Goal: Task Accomplishment & Management: Manage account settings

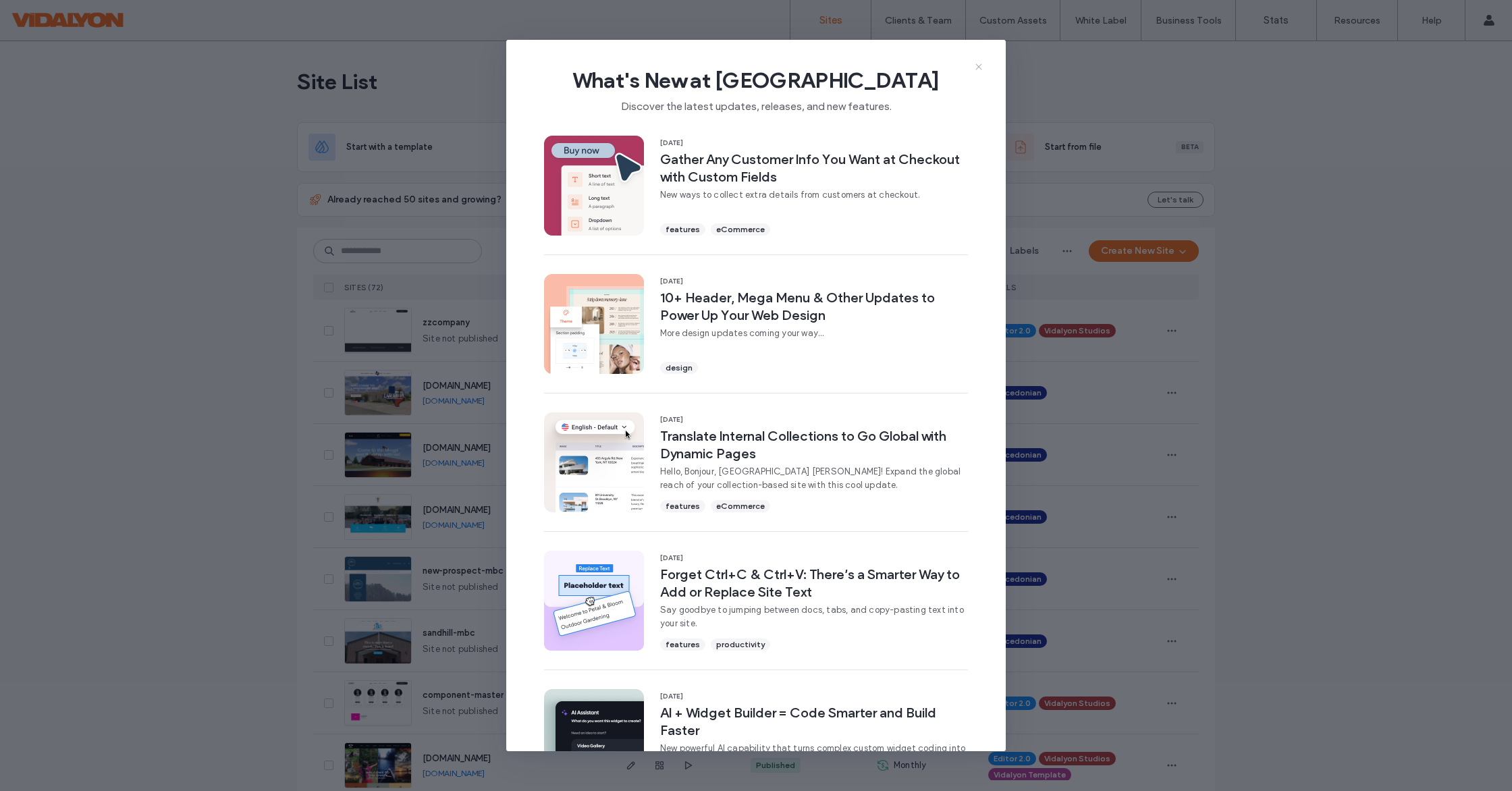
click at [978, 65] on icon at bounding box center [979, 67] width 11 height 11
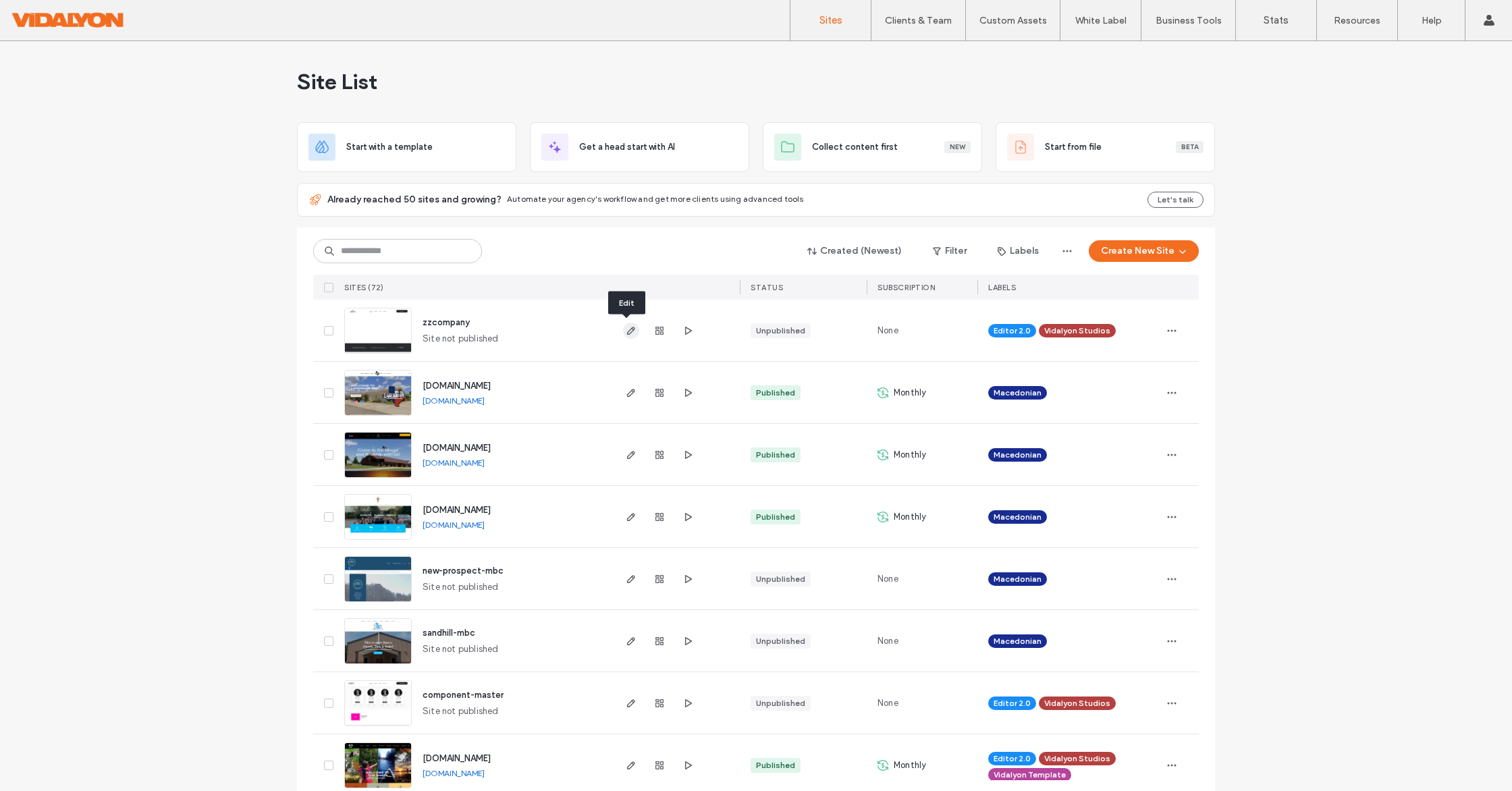
click at [628, 330] on use "button" at bounding box center [631, 330] width 8 height 8
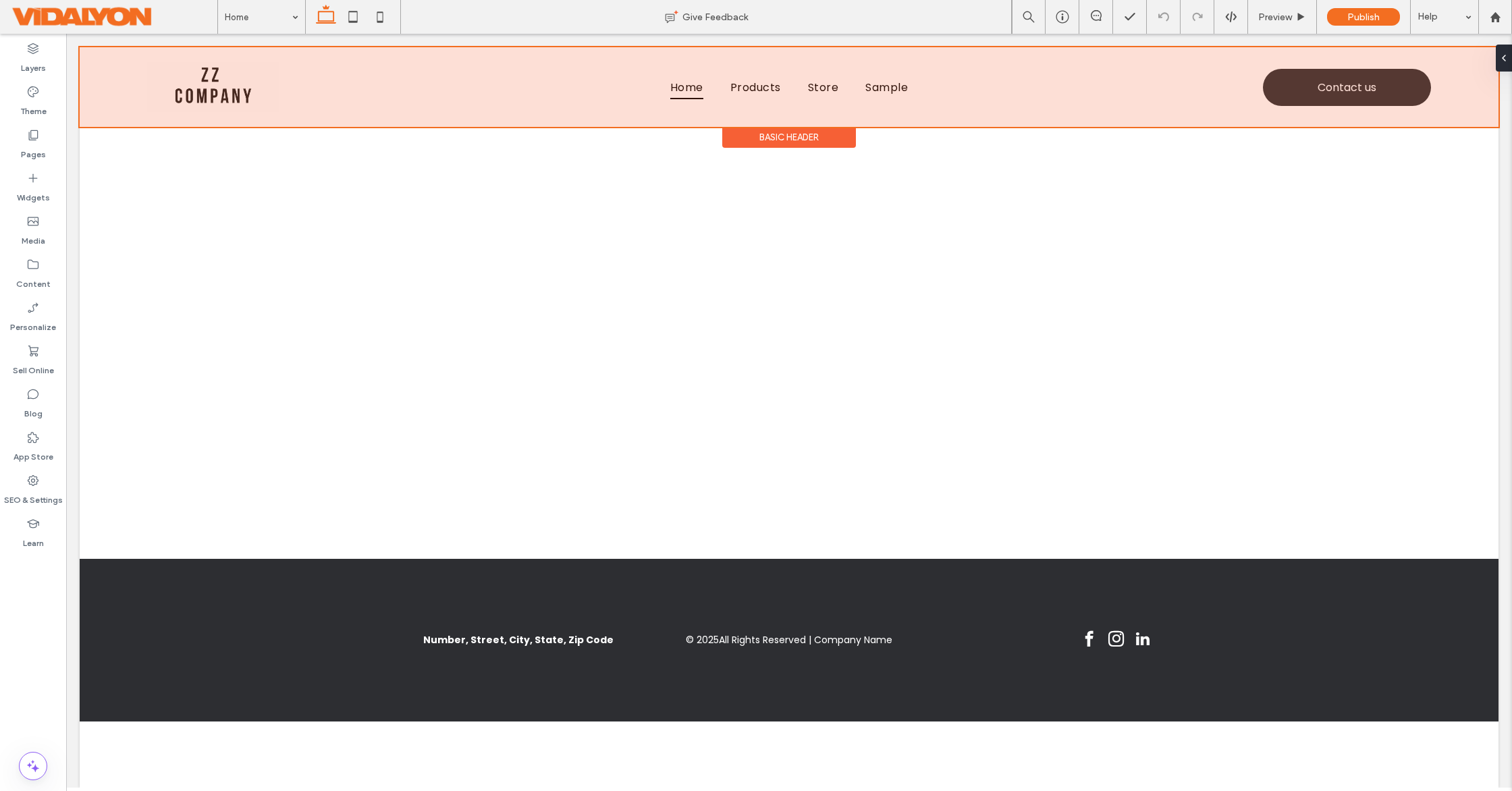
click at [231, 83] on div at bounding box center [789, 87] width 1419 height 79
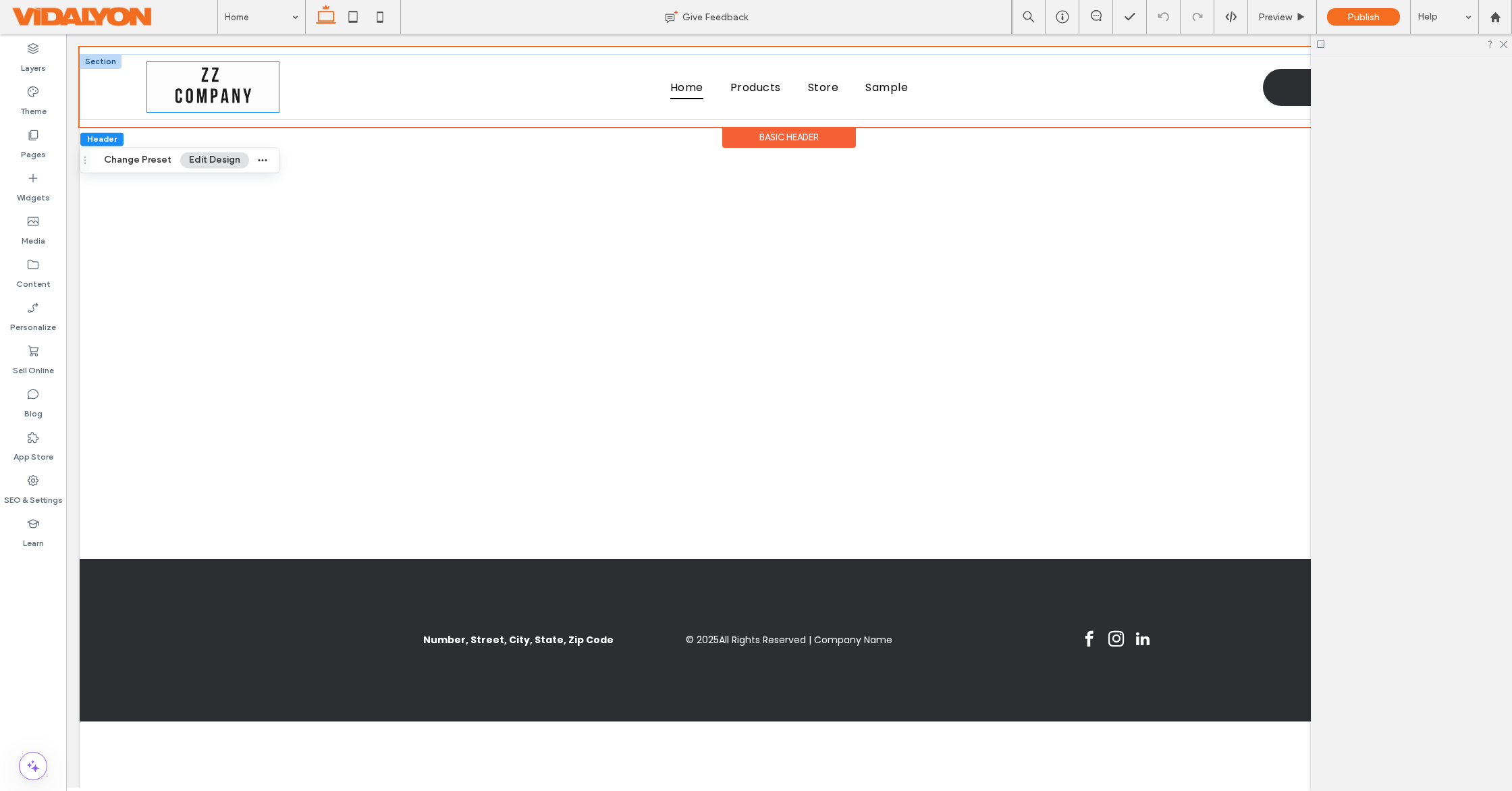
click at [230, 93] on img at bounding box center [213, 87] width 132 height 50
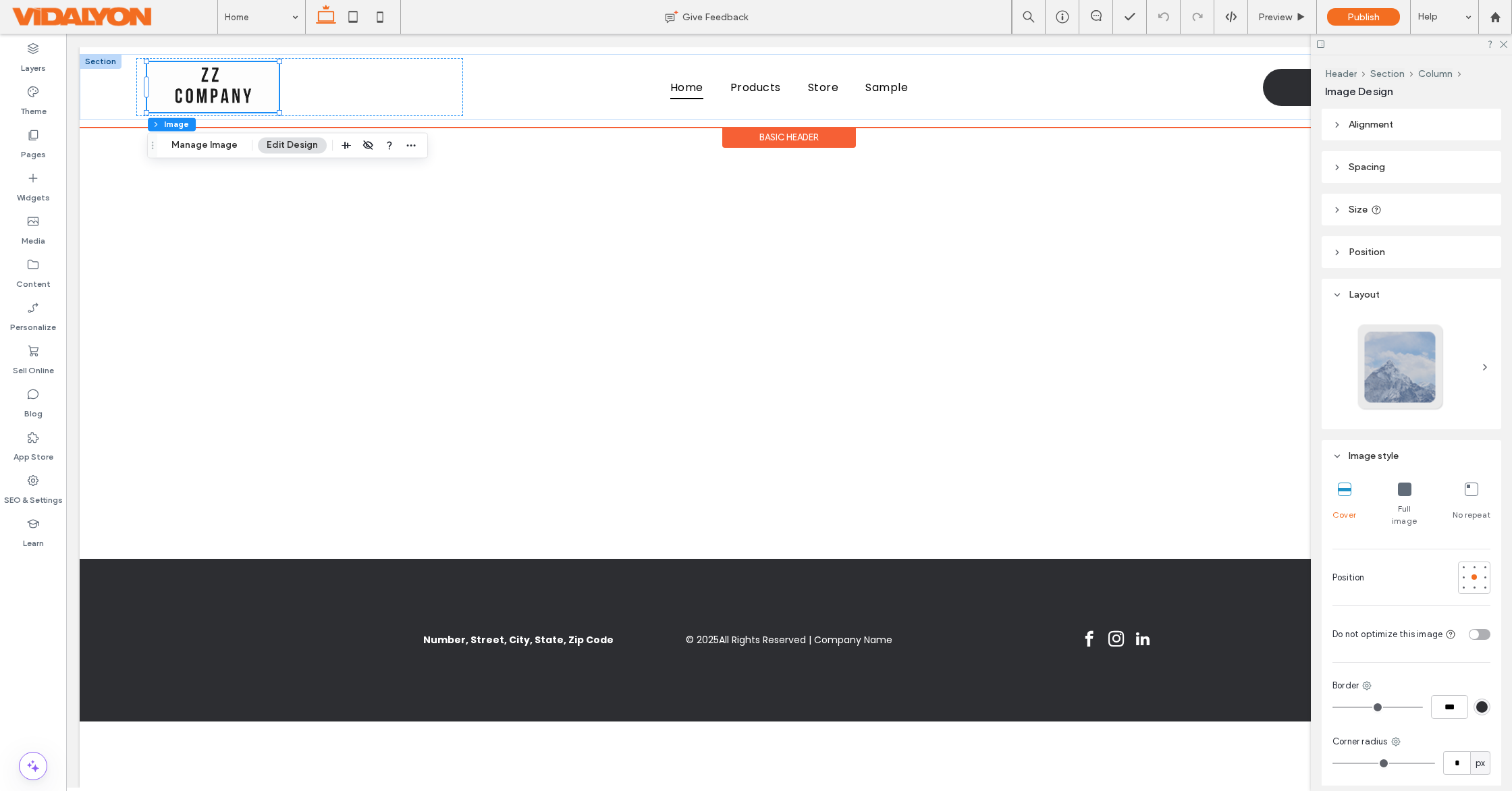
click at [256, 96] on img at bounding box center [213, 87] width 132 height 50
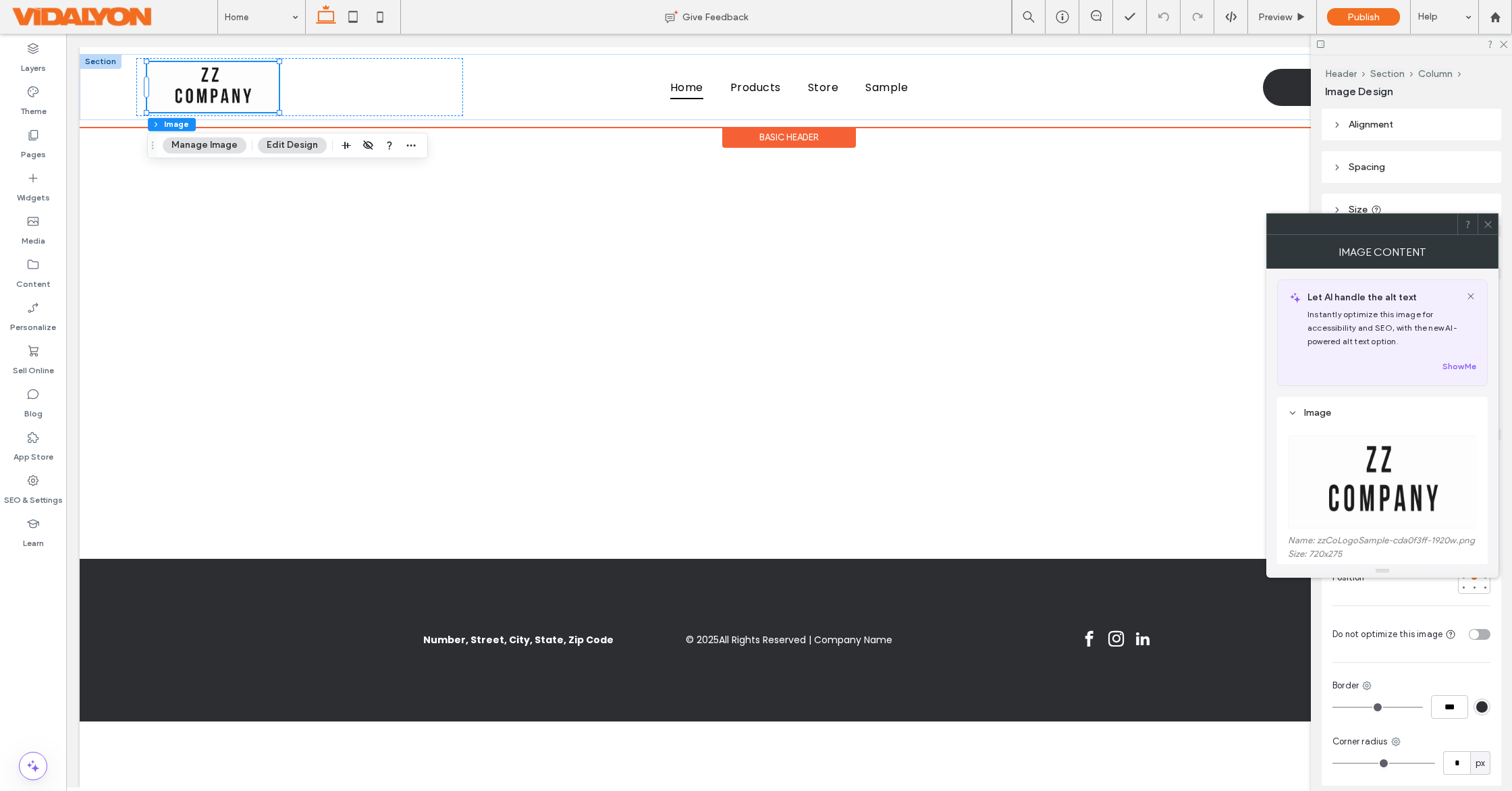
click at [256, 96] on img at bounding box center [213, 87] width 132 height 50
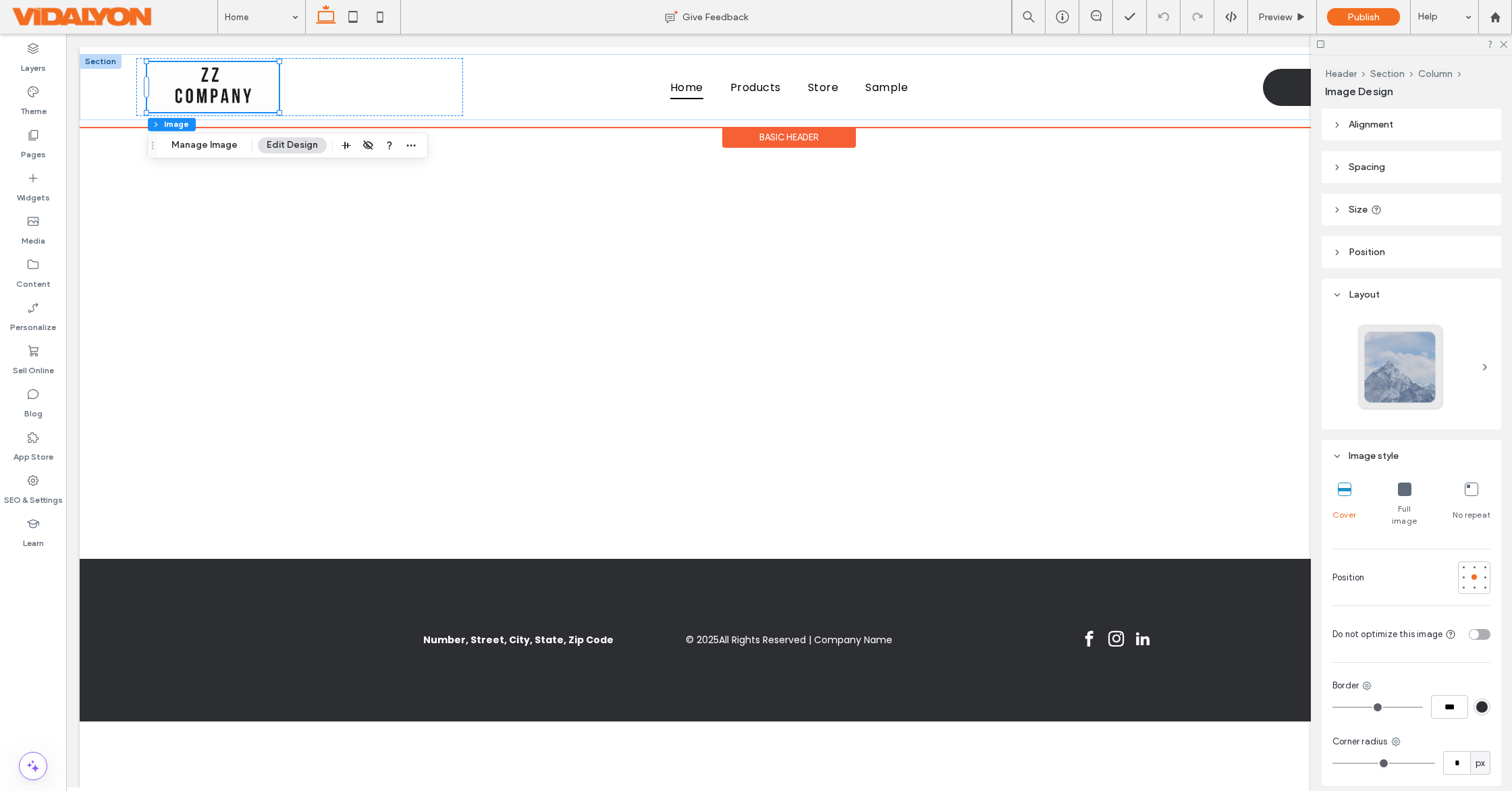
click at [228, 93] on img at bounding box center [213, 87] width 132 height 50
click at [229, 90] on img at bounding box center [213, 87] width 132 height 50
click at [248, 93] on img at bounding box center [213, 87] width 132 height 50
click at [210, 82] on img at bounding box center [213, 87] width 132 height 50
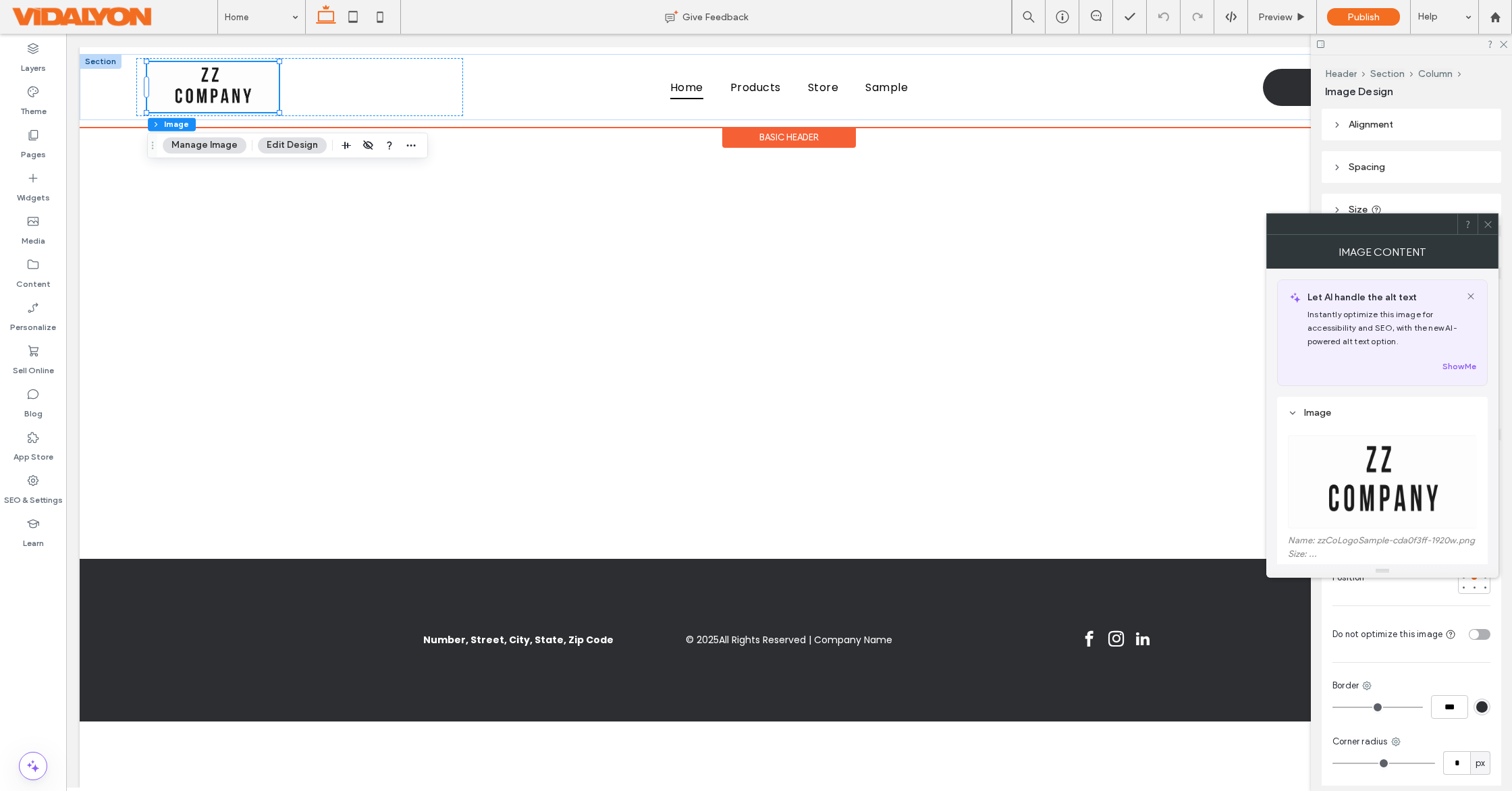
click at [210, 82] on img at bounding box center [213, 87] width 132 height 50
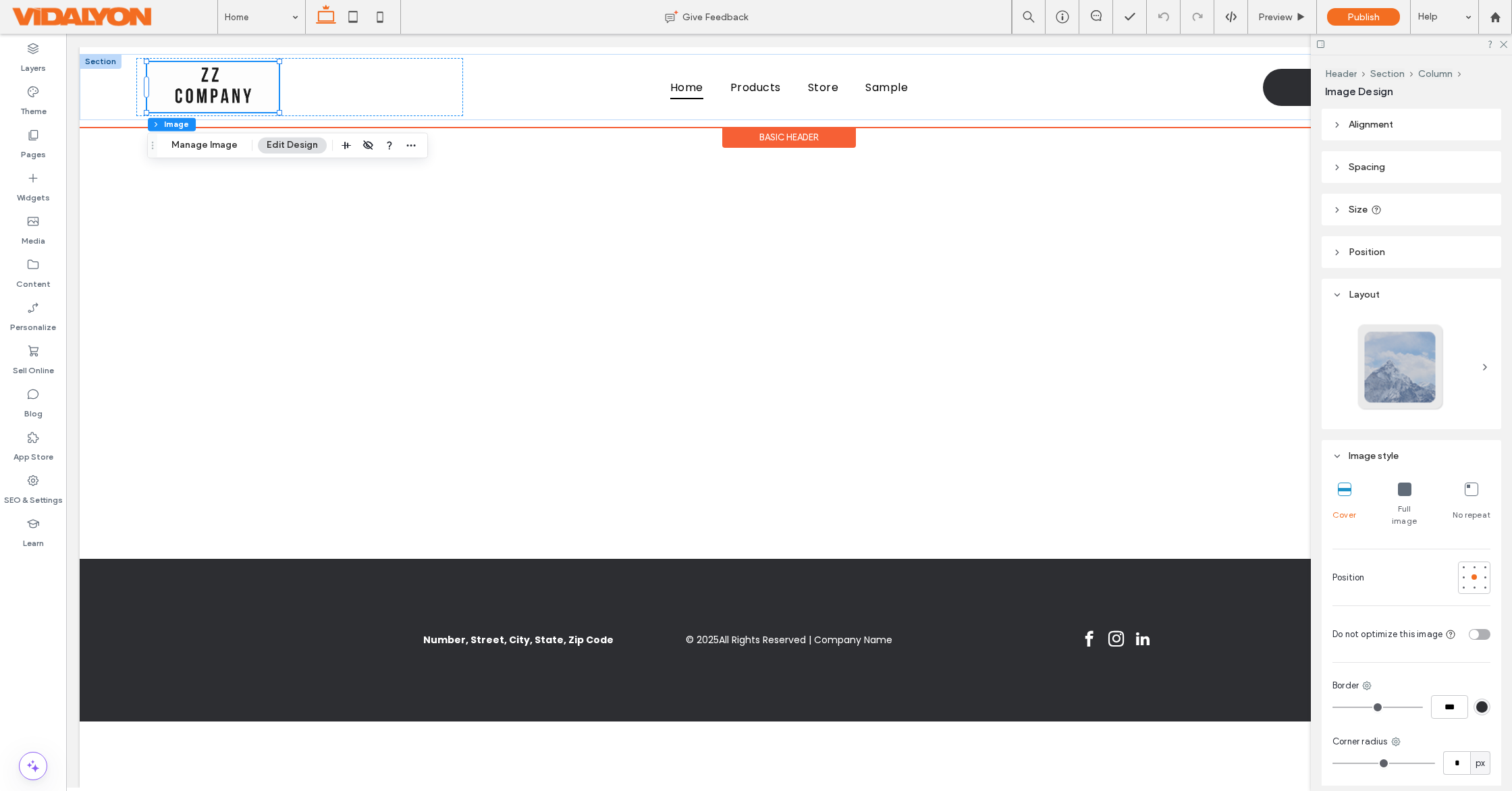
click at [226, 88] on img at bounding box center [213, 87] width 132 height 50
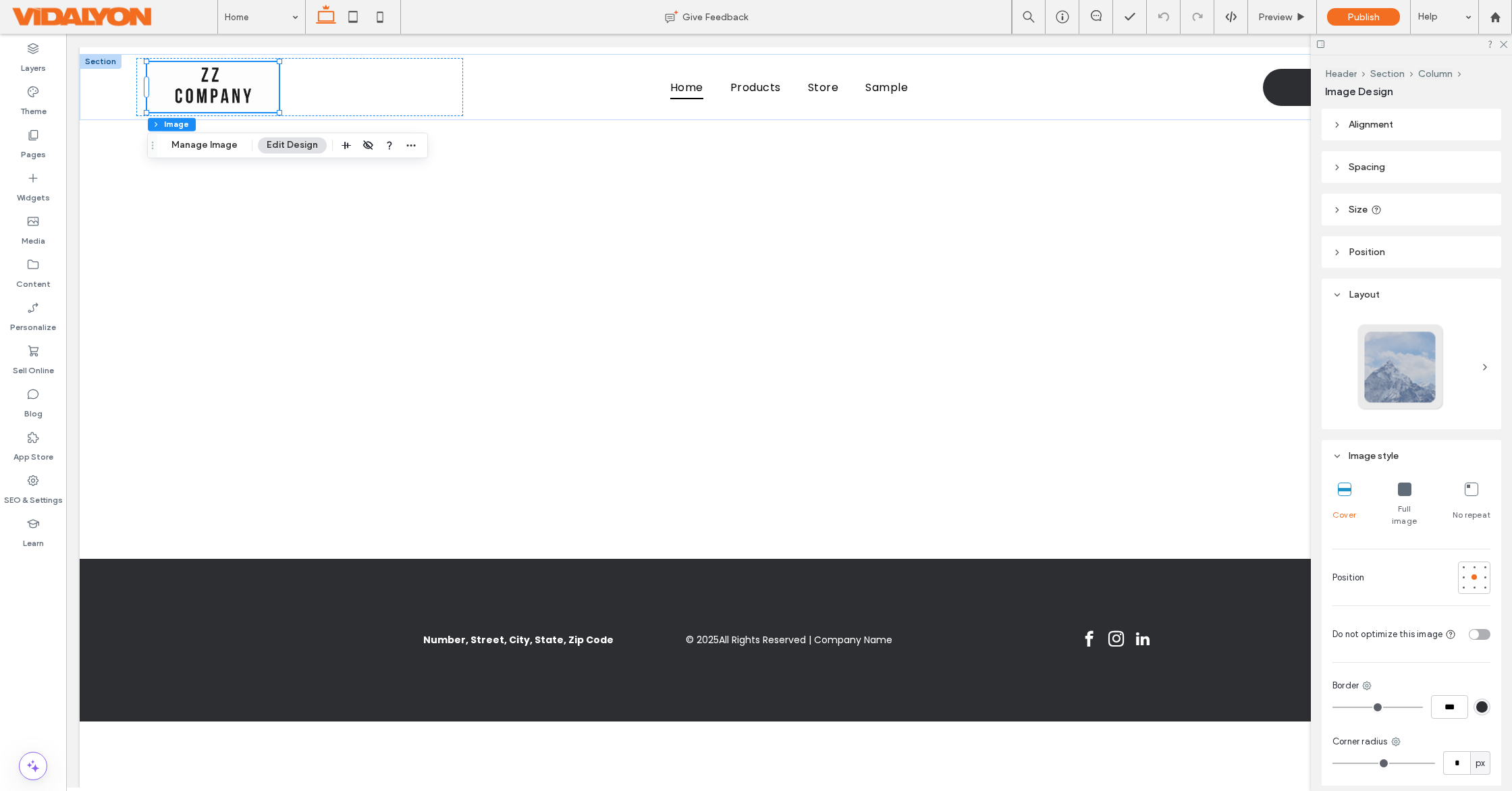
click at [1507, 44] on div at bounding box center [1412, 44] width 201 height 21
click at [1504, 43] on use at bounding box center [1504, 45] width 8 height 8
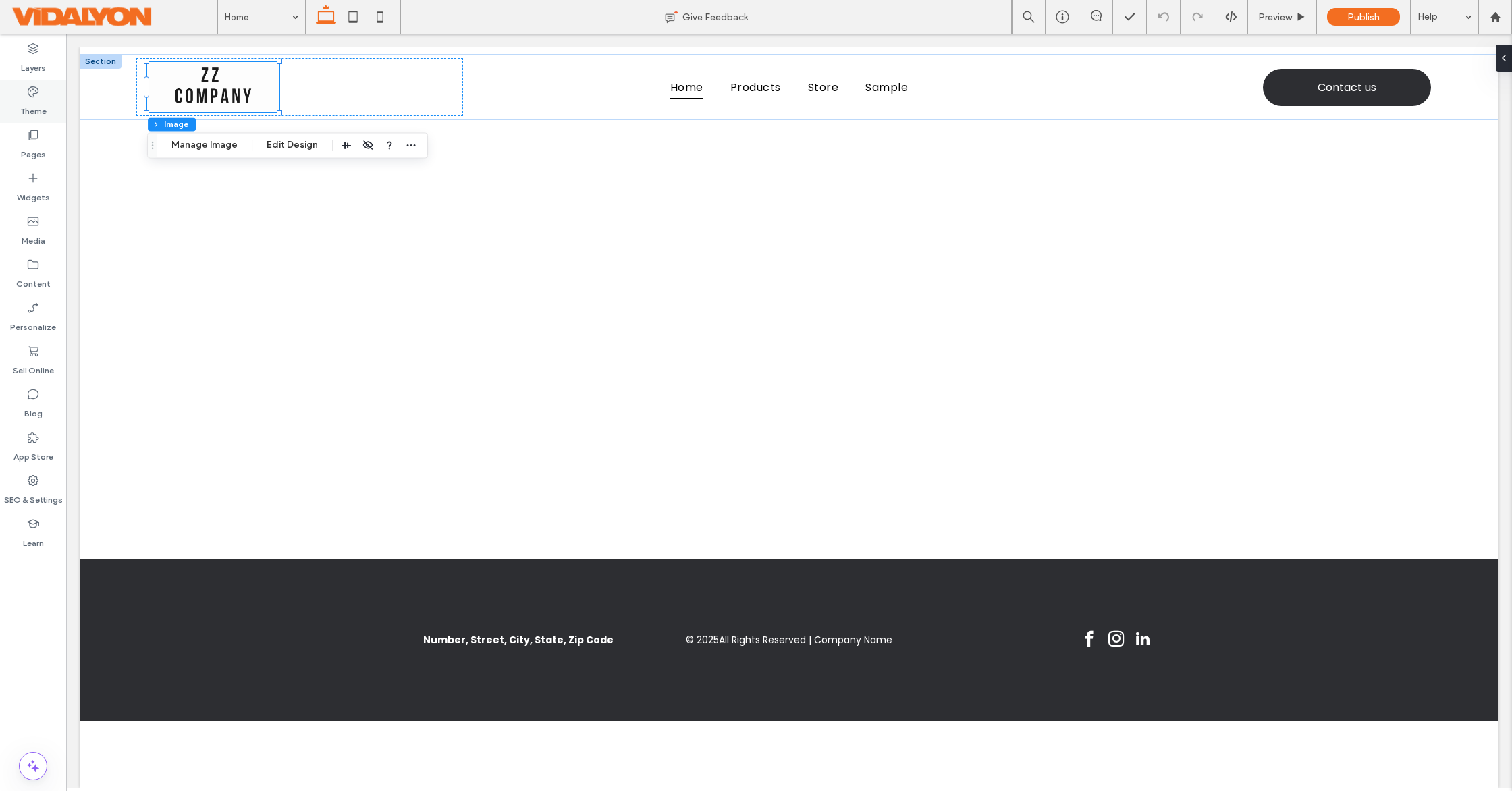
click at [44, 97] on div "Theme" at bounding box center [33, 100] width 66 height 43
